Goal: Task Accomplishment & Management: Manage account settings

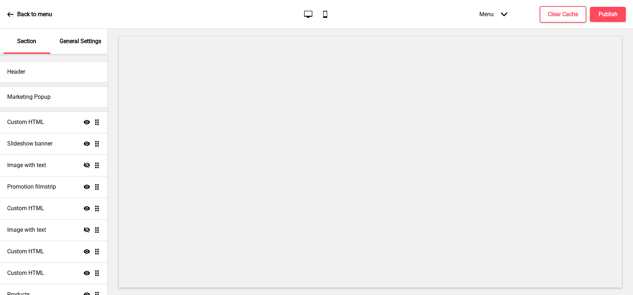
click at [497, 11] on div "Menu Arrow down" at bounding box center [493, 14] width 42 height 21
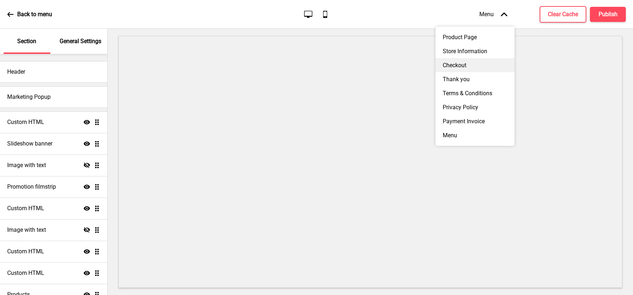
click at [463, 63] on div "Checkout" at bounding box center [474, 65] width 79 height 14
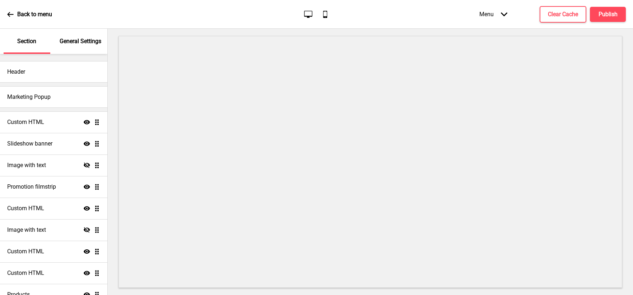
click at [498, 10] on div "Menu Arrow down" at bounding box center [493, 14] width 42 height 21
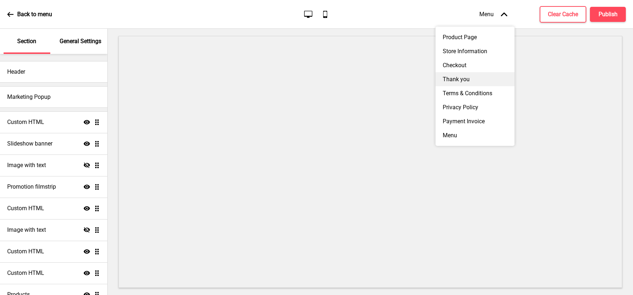
click at [454, 74] on div "Thank you" at bounding box center [474, 79] width 79 height 14
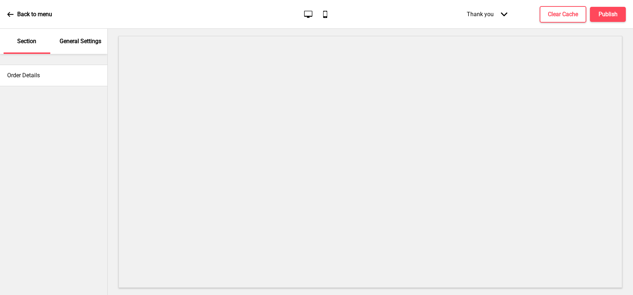
click at [84, 46] on div "General Settings" at bounding box center [80, 41] width 47 height 25
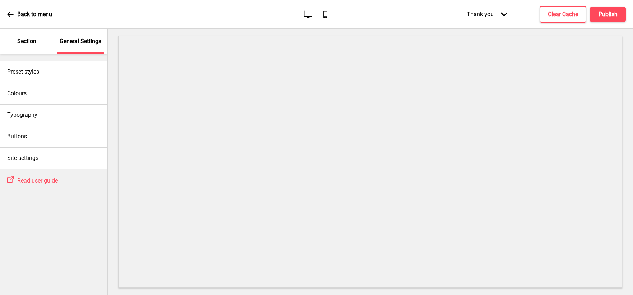
click at [29, 36] on div "Section" at bounding box center [27, 41] width 47 height 25
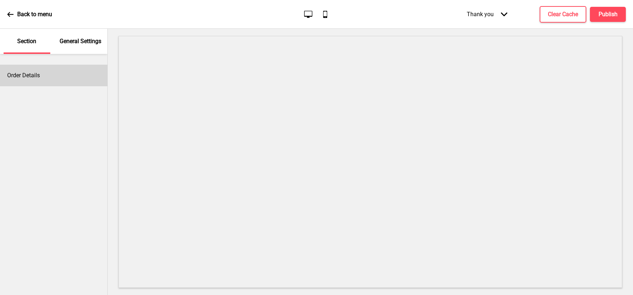
click at [56, 79] on div "Order Details" at bounding box center [53, 76] width 107 height 22
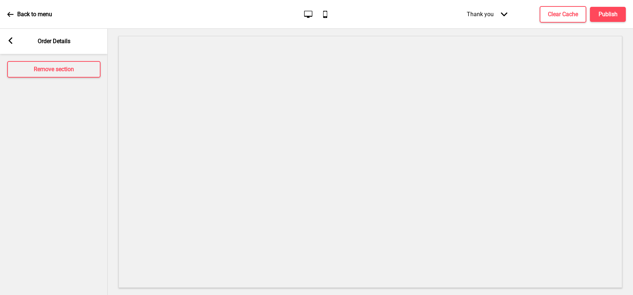
click at [9, 42] on rect at bounding box center [10, 40] width 6 height 6
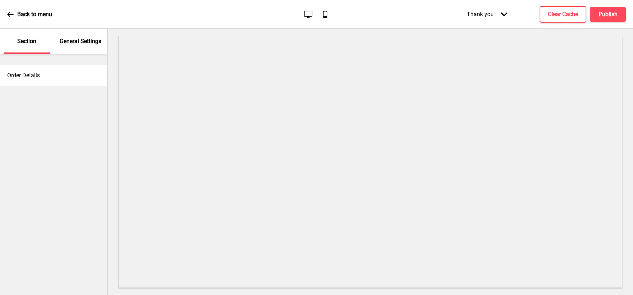
click at [92, 43] on p "General Settings" at bounding box center [81, 41] width 42 height 8
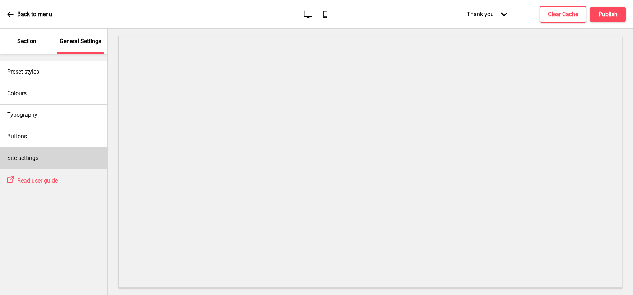
click at [66, 157] on div "Site settings" at bounding box center [53, 158] width 107 height 22
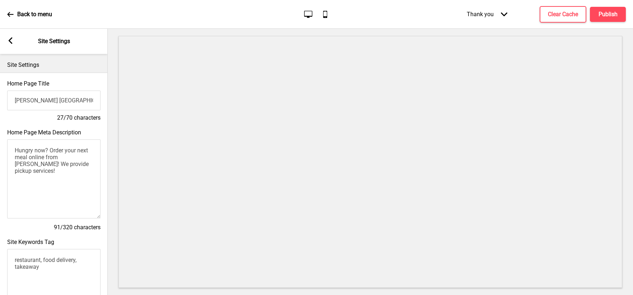
click at [487, 15] on div "Thank you Arrow down" at bounding box center [486, 14] width 55 height 21
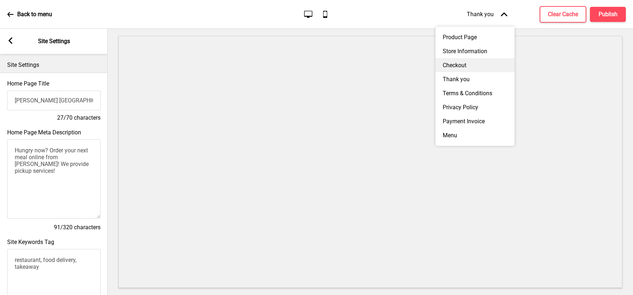
click at [458, 66] on div "Checkout" at bounding box center [474, 65] width 79 height 14
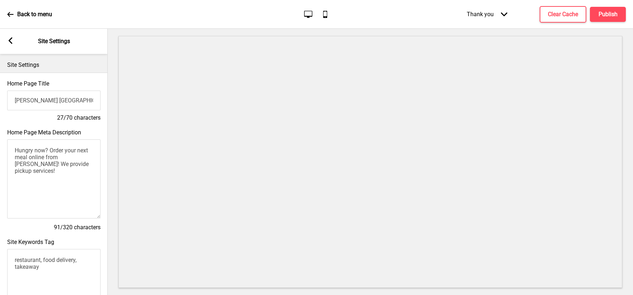
click at [492, 14] on div "Thank you Arrow down" at bounding box center [486, 14] width 55 height 21
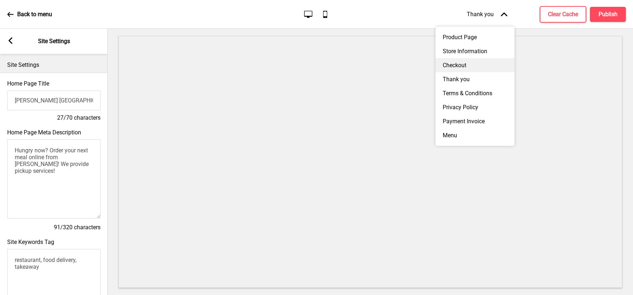
click at [458, 60] on div "Checkout" at bounding box center [474, 65] width 79 height 14
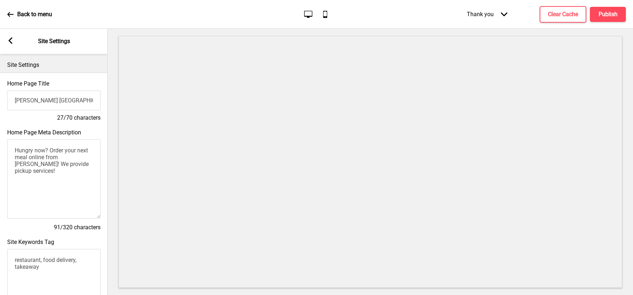
click at [12, 39] on rect at bounding box center [10, 40] width 6 height 6
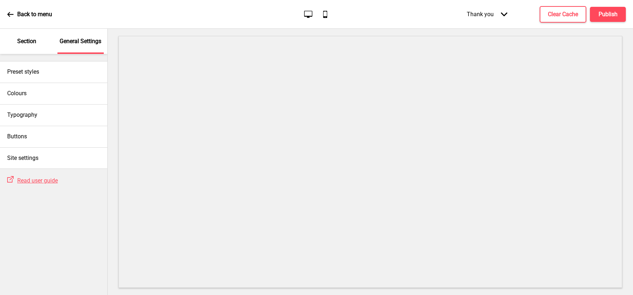
click at [16, 37] on div "Section" at bounding box center [27, 41] width 47 height 25
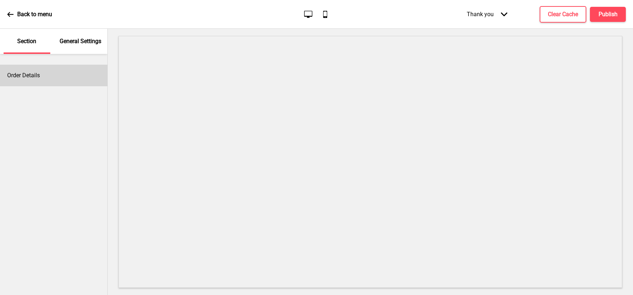
click at [40, 71] on div "Order Details" at bounding box center [53, 76] width 107 height 22
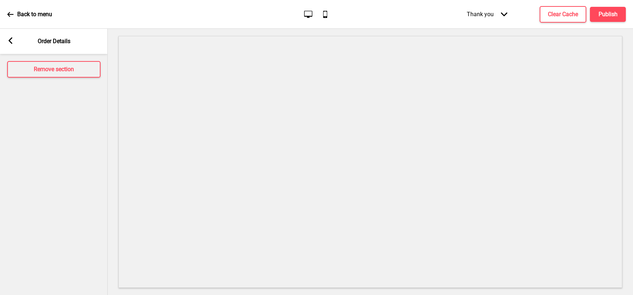
click at [9, 37] on div "Arrow left Order Details" at bounding box center [54, 41] width 108 height 25
click at [10, 39] on icon at bounding box center [11, 40] width 4 height 6
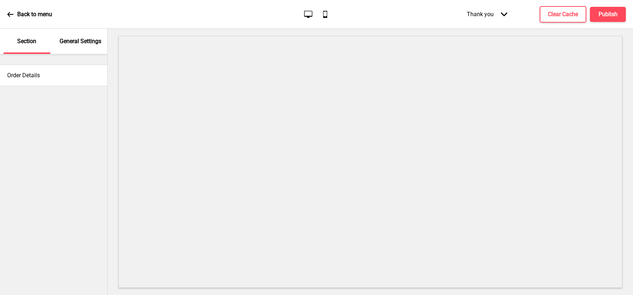
click at [14, 13] on div "Back to menu" at bounding box center [29, 14] width 45 height 19
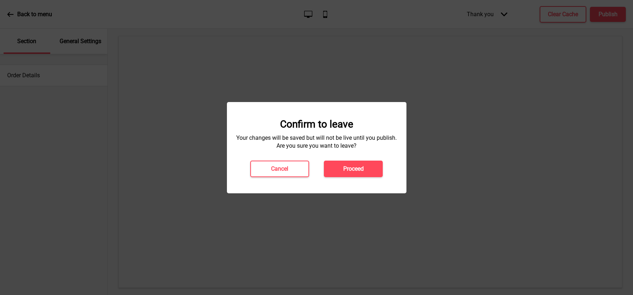
click at [272, 159] on div "Confirm to leave Your changes will be saved but will not be live until you publ…" at bounding box center [316, 147] width 165 height 59
click at [283, 172] on h4 "Cancel" at bounding box center [279, 169] width 17 height 8
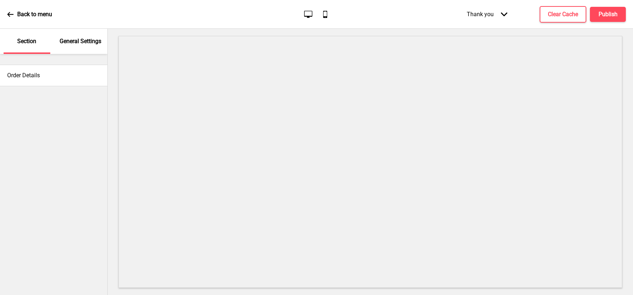
click at [493, 12] on div "Thank you Arrow down" at bounding box center [486, 14] width 55 height 21
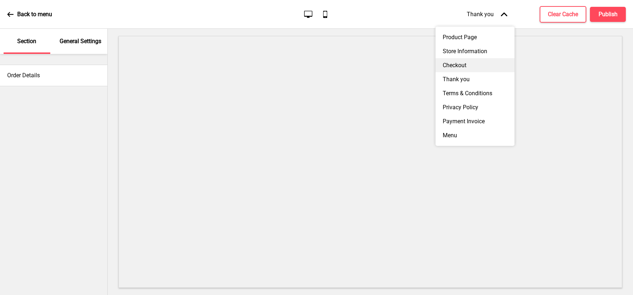
click at [457, 63] on div "Checkout" at bounding box center [474, 65] width 79 height 14
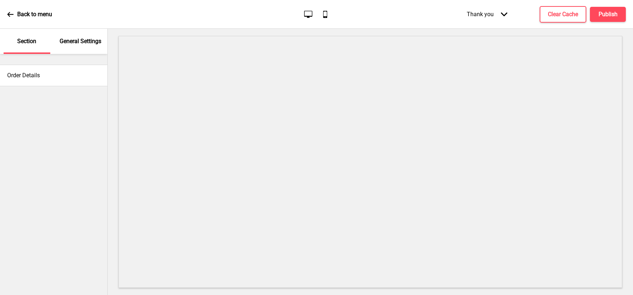
click at [493, 14] on div "Thank you Arrow down" at bounding box center [486, 14] width 55 height 21
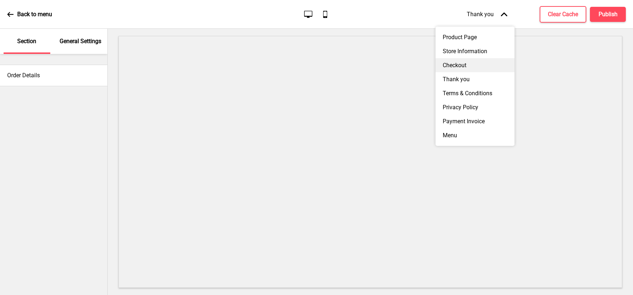
click at [449, 60] on div "Checkout" at bounding box center [474, 65] width 79 height 14
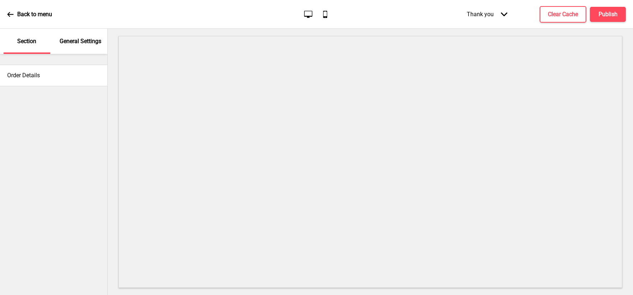
click at [487, 14] on div "Thank you Arrow down" at bounding box center [486, 14] width 55 height 21
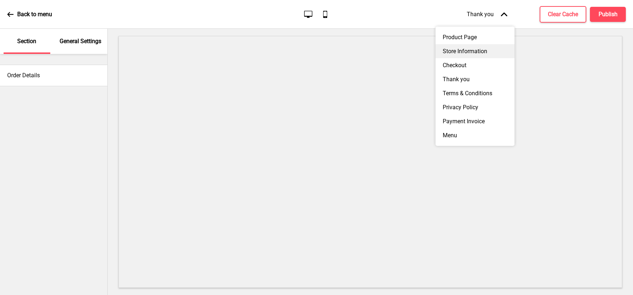
click at [468, 47] on div "Store Information" at bounding box center [474, 51] width 79 height 14
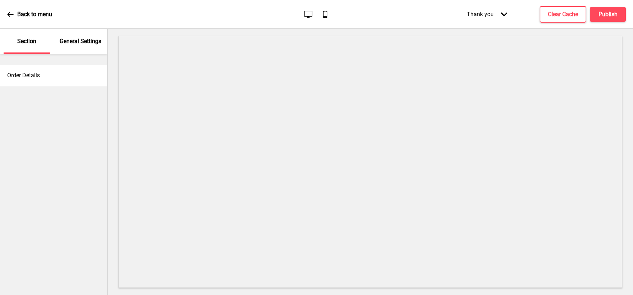
click at [490, 10] on div "Thank you Arrow down" at bounding box center [486, 14] width 55 height 21
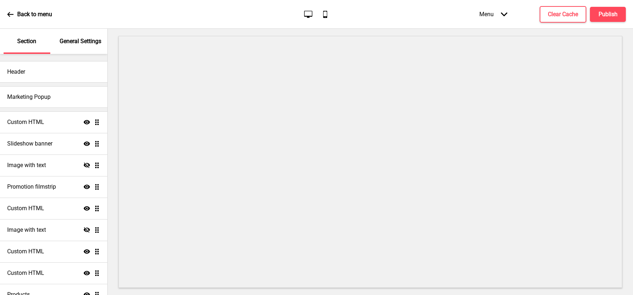
click at [491, 18] on div "Menu Arrow down" at bounding box center [493, 14] width 42 height 21
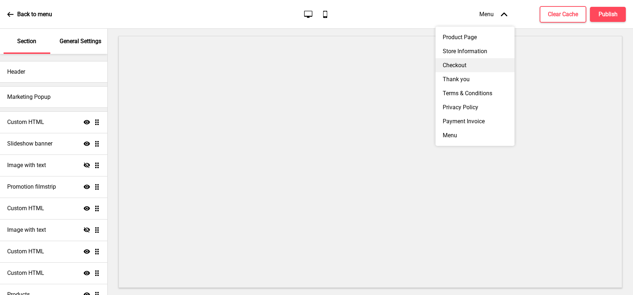
click at [456, 61] on div "Checkout" at bounding box center [474, 65] width 79 height 14
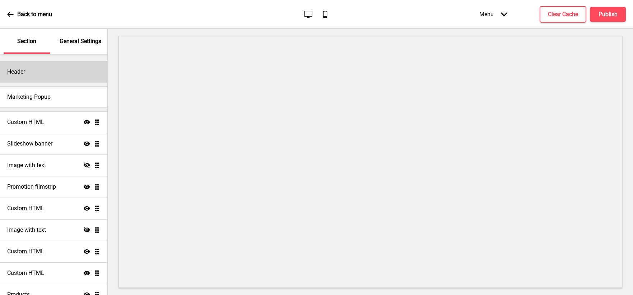
click at [53, 75] on div "Header" at bounding box center [53, 72] width 107 height 22
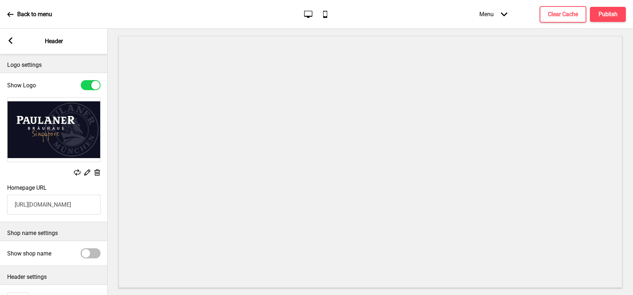
click at [11, 41] on rect at bounding box center [10, 40] width 6 height 6
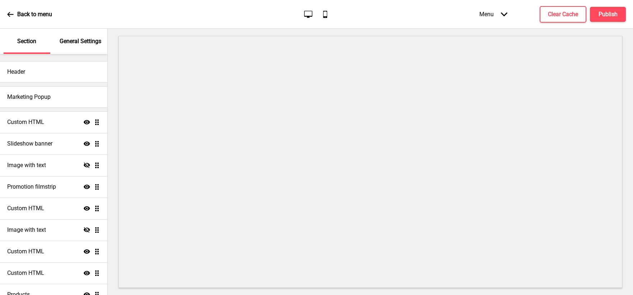
click at [72, 45] on p "General Settings" at bounding box center [81, 41] width 42 height 8
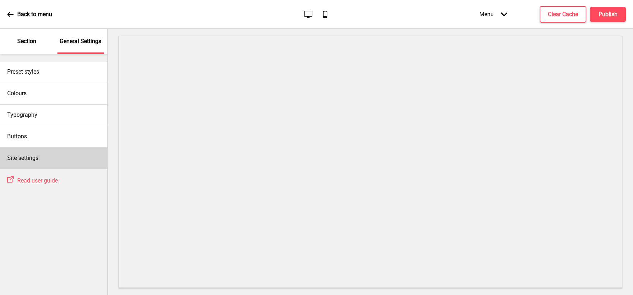
click at [52, 151] on div "Site settings" at bounding box center [53, 158] width 107 height 22
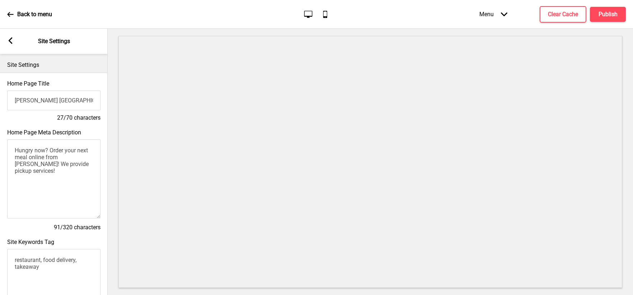
click at [9, 42] on rect at bounding box center [10, 40] width 6 height 6
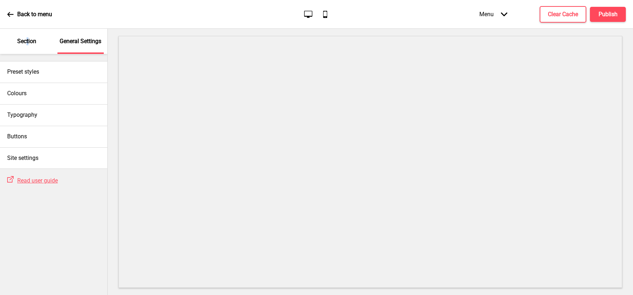
click at [27, 38] on p "Section" at bounding box center [26, 41] width 19 height 8
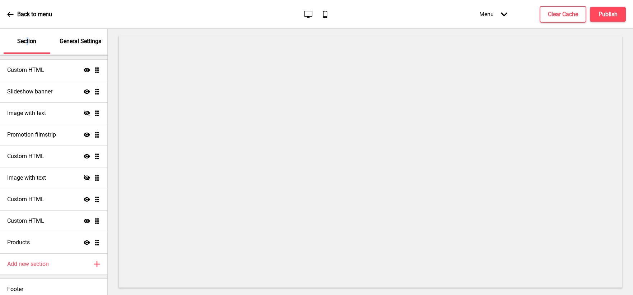
scroll to position [57, 0]
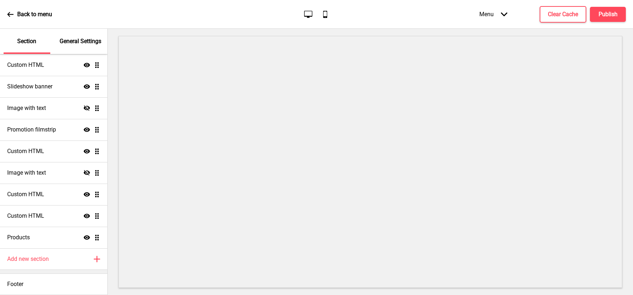
click at [495, 17] on div "Menu Arrow down" at bounding box center [493, 14] width 42 height 21
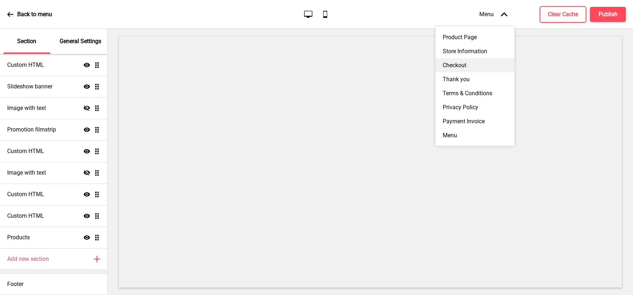
click at [454, 58] on div "Checkout" at bounding box center [474, 65] width 79 height 14
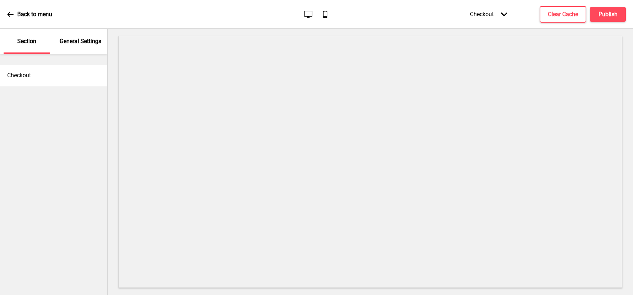
scroll to position [0, 0]
click at [27, 78] on h4 "Checkout" at bounding box center [19, 75] width 24 height 8
click at [22, 70] on div "Checkout" at bounding box center [53, 76] width 107 height 22
click at [482, 17] on div "Checkout Arrow down" at bounding box center [489, 14] width 52 height 21
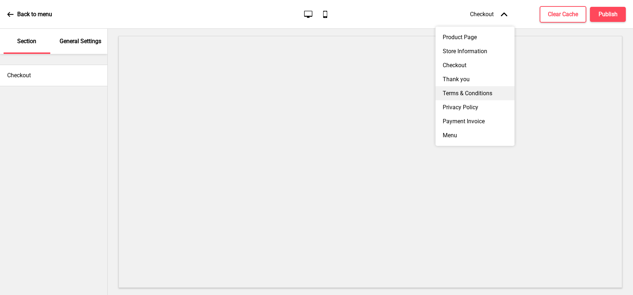
click at [473, 87] on div "Terms & Conditions" at bounding box center [474, 93] width 79 height 14
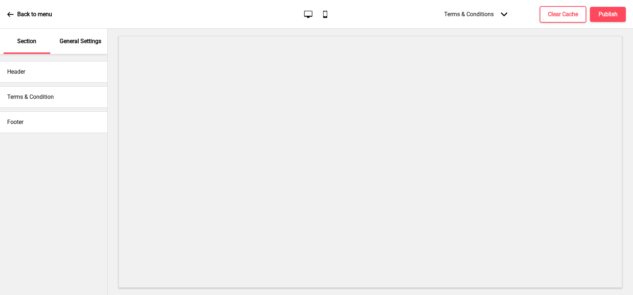
click at [60, 92] on div "Terms & Condition" at bounding box center [53, 97] width 107 height 22
click at [52, 95] on h4 "Terms & Condition" at bounding box center [30, 97] width 47 height 8
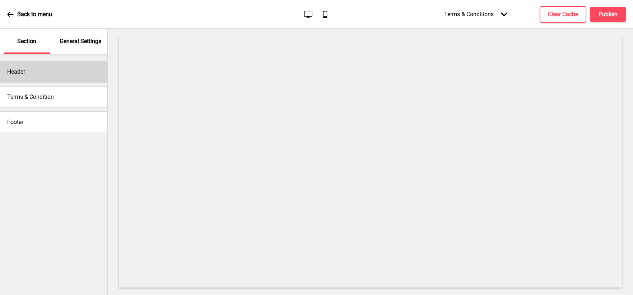
click at [30, 69] on div "Header" at bounding box center [53, 72] width 107 height 22
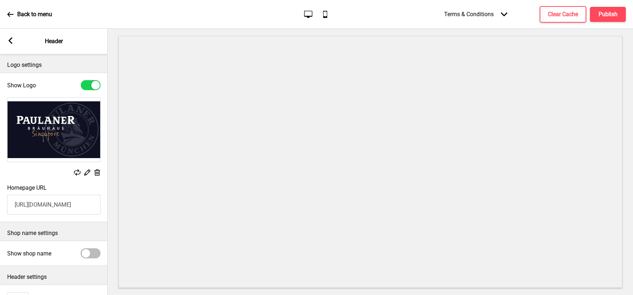
click at [10, 42] on icon at bounding box center [11, 40] width 4 height 6
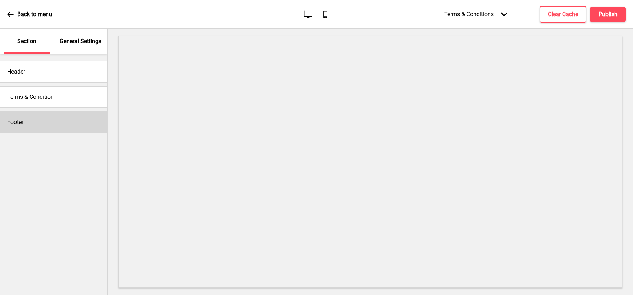
click at [28, 124] on div "Footer" at bounding box center [53, 122] width 107 height 22
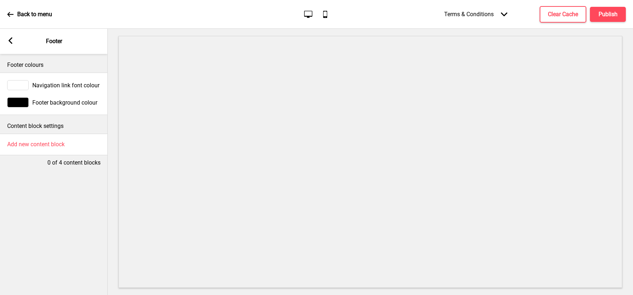
click at [9, 41] on icon at bounding box center [11, 40] width 4 height 6
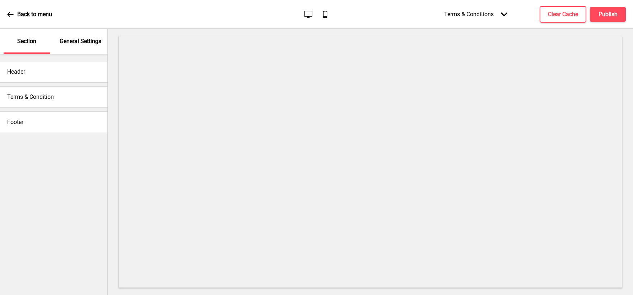
click at [30, 91] on div "Terms & Condition" at bounding box center [53, 97] width 107 height 22
click at [31, 93] on h4 "Terms & Condition" at bounding box center [30, 97] width 47 height 8
click at [482, 16] on div "Terms & Conditions Arrow down" at bounding box center [476, 14] width 78 height 21
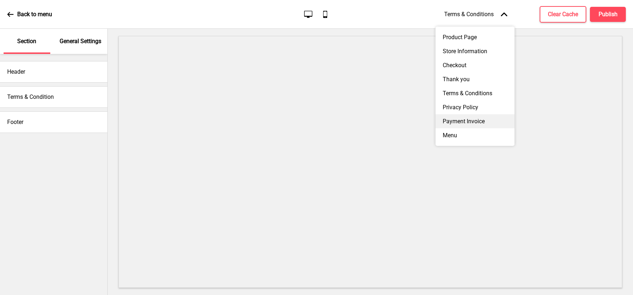
click at [467, 117] on div "Payment Invoice" at bounding box center [474, 121] width 79 height 14
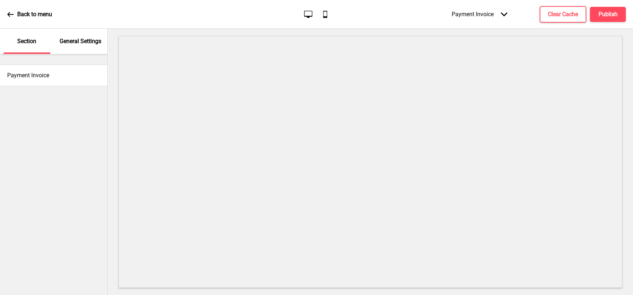
click at [75, 77] on div "Payment Invoice" at bounding box center [53, 76] width 107 height 22
click at [74, 42] on p "General Settings" at bounding box center [81, 41] width 42 height 8
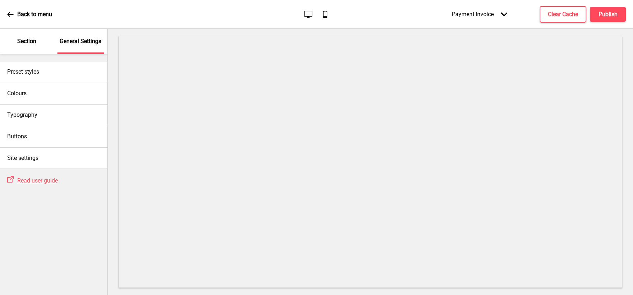
click at [23, 43] on p "Section" at bounding box center [26, 41] width 19 height 8
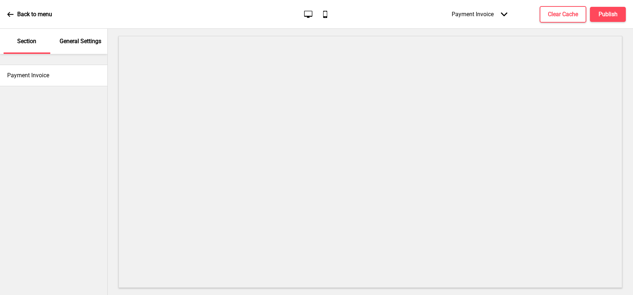
click at [28, 75] on h4 "Payment Invoice" at bounding box center [28, 75] width 42 height 8
click at [467, 16] on div "Payment Invoice Arrow down" at bounding box center [479, 14] width 70 height 21
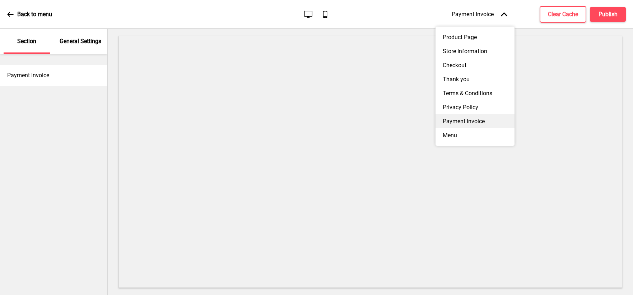
click at [458, 119] on div "Payment Invoice" at bounding box center [474, 121] width 79 height 14
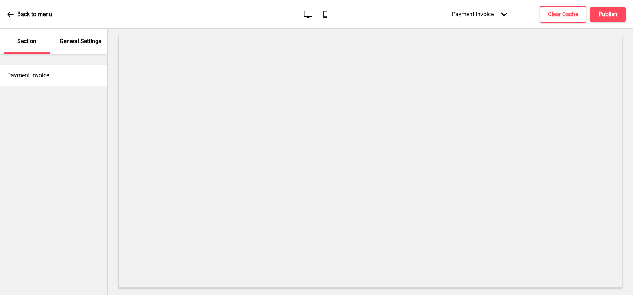
click at [499, 15] on div "Payment Invoice Arrow down" at bounding box center [479, 14] width 70 height 21
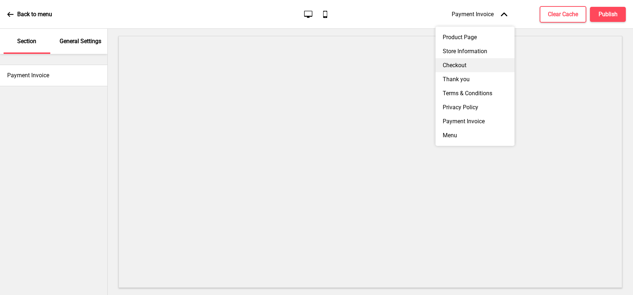
click at [454, 65] on div "Checkout" at bounding box center [474, 65] width 79 height 14
